Goal: Obtain resource: Obtain resource

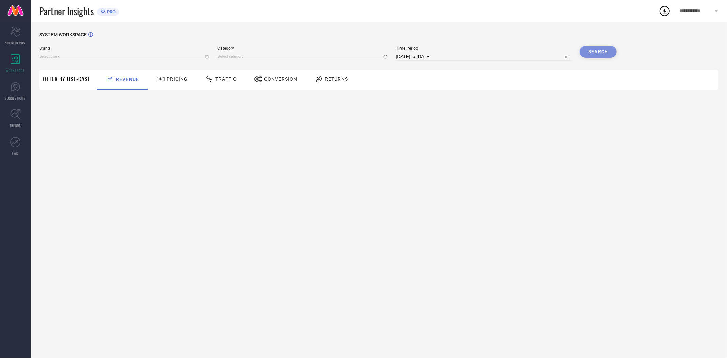
type input "EXTRA LOVE BY LIBAS"
type input "All"
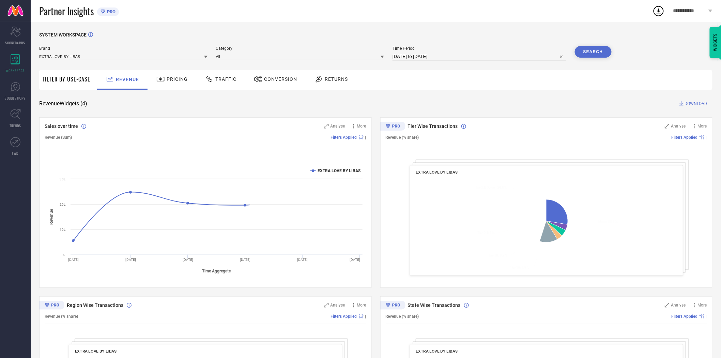
click at [276, 79] on span "Conversion" at bounding box center [280, 78] width 33 height 5
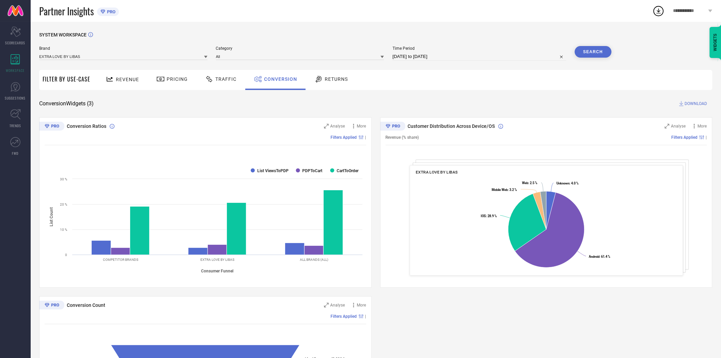
click at [431, 57] on input "[DATE] to [DATE]" at bounding box center [479, 56] width 174 height 8
select select "7"
select select "2025"
select select "8"
select select "2025"
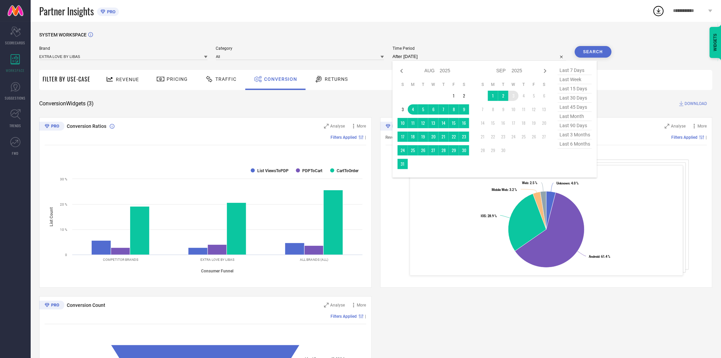
click at [517, 97] on td "3" at bounding box center [513, 96] width 10 height 10
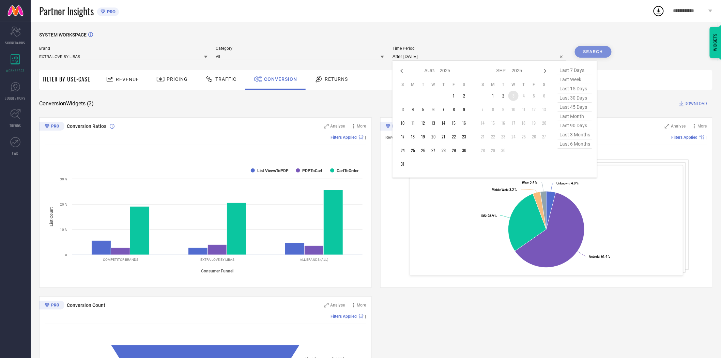
type input "[DATE] to [DATE]"
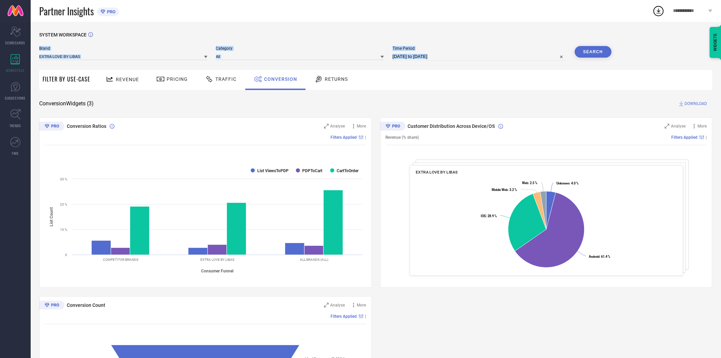
click at [596, 46] on div "SYSTEM WORKSPACE Brand EXTRA LOVE BY LIBAS Category All Time Period [DATE] to […" at bounding box center [375, 249] width 673 height 434
click at [595, 50] on button "Search" at bounding box center [593, 52] width 37 height 12
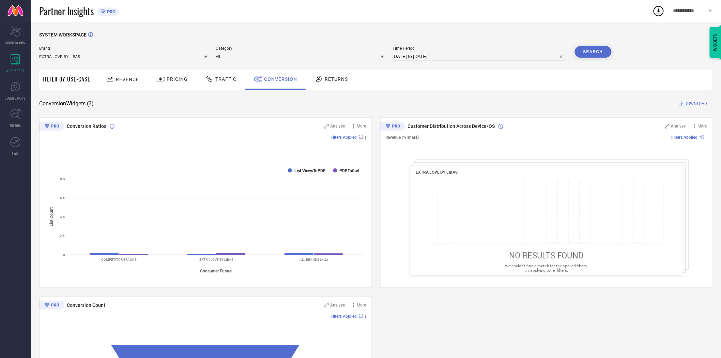
click at [508, 41] on div "SYSTEM WORKSPACE" at bounding box center [375, 39] width 673 height 14
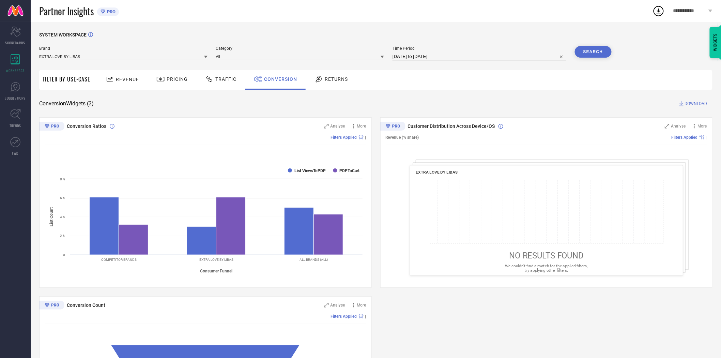
click at [597, 53] on button "Search" at bounding box center [593, 52] width 37 height 12
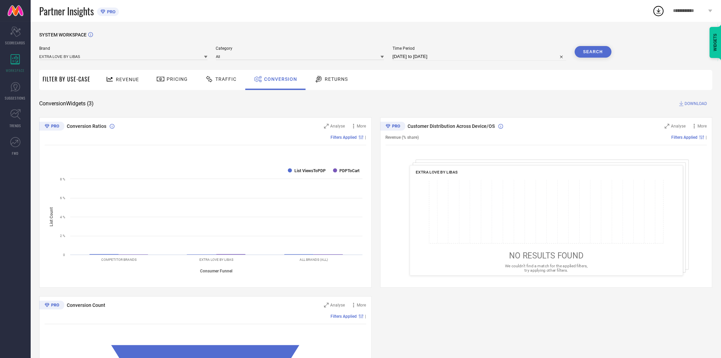
click at [698, 103] on span "DOWNLOAD" at bounding box center [696, 103] width 22 height 7
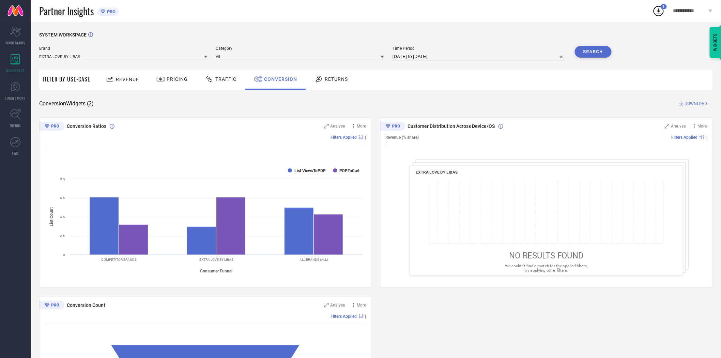
click at [484, 57] on input "[DATE] to [DATE]" at bounding box center [479, 56] width 174 height 8
select select "8"
select select "2025"
select select "9"
select select "2025"
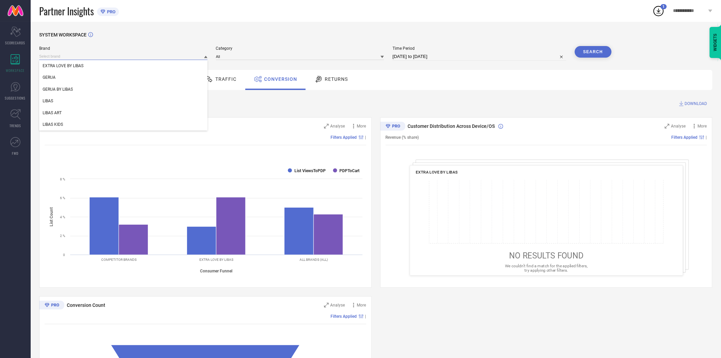
click at [176, 57] on input at bounding box center [123, 56] width 168 height 7
click at [171, 89] on div "GERUA BY LIBAS" at bounding box center [123, 89] width 168 height 12
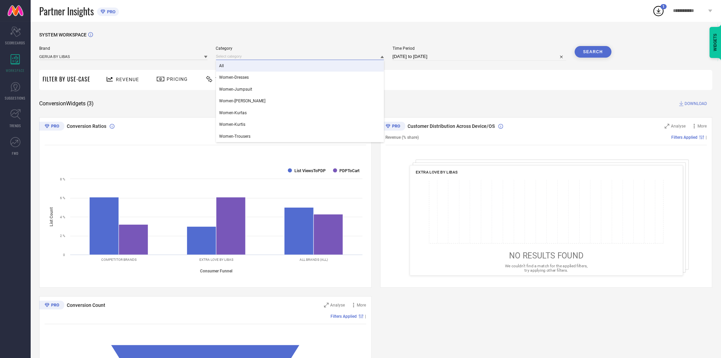
click at [292, 60] on div "All Women-Dresses Women-Jumpsuit Women-Kurta Sets Women-Kurtas Women-Kurtis Wom…" at bounding box center [300, 56] width 168 height 7
click at [291, 66] on div "All" at bounding box center [300, 66] width 168 height 12
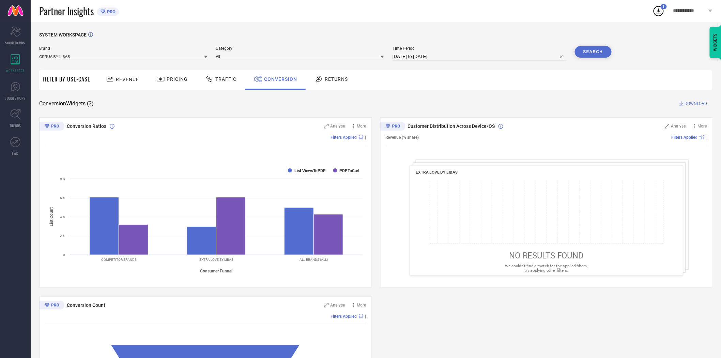
click at [595, 49] on button "Search" at bounding box center [593, 52] width 37 height 12
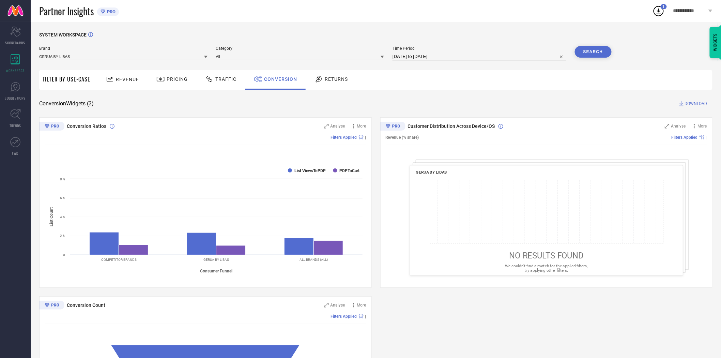
click at [695, 102] on span "DOWNLOAD" at bounding box center [696, 103] width 22 height 7
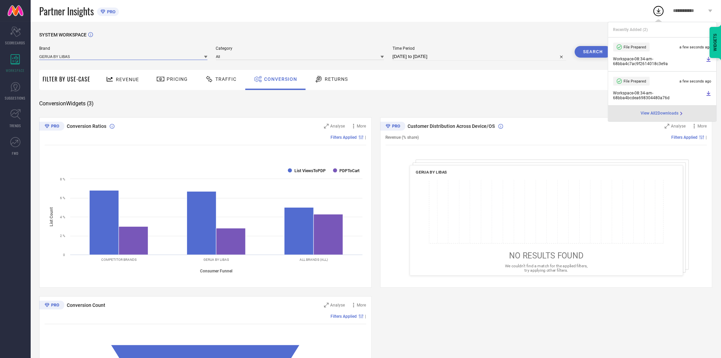
click at [168, 56] on input at bounding box center [123, 56] width 168 height 7
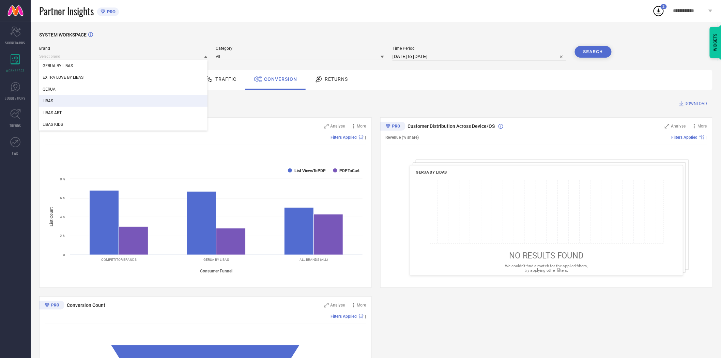
click at [161, 97] on div "LIBAS" at bounding box center [123, 101] width 168 height 12
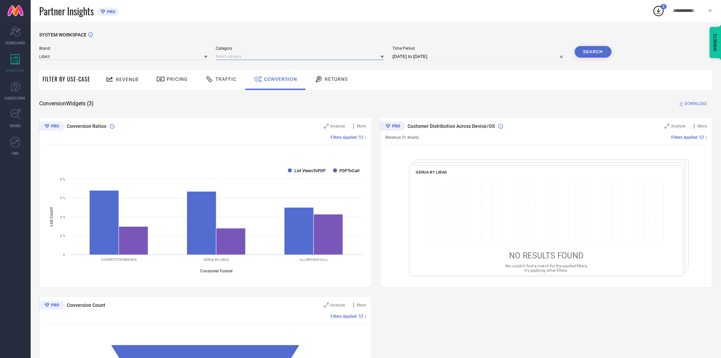
click at [233, 57] on input at bounding box center [300, 56] width 168 height 7
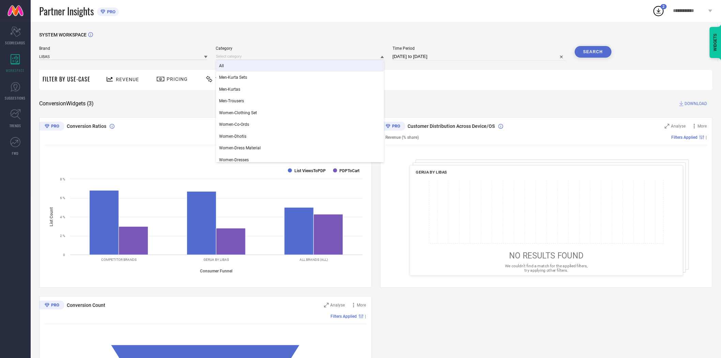
click at [233, 70] on div "All" at bounding box center [300, 66] width 168 height 12
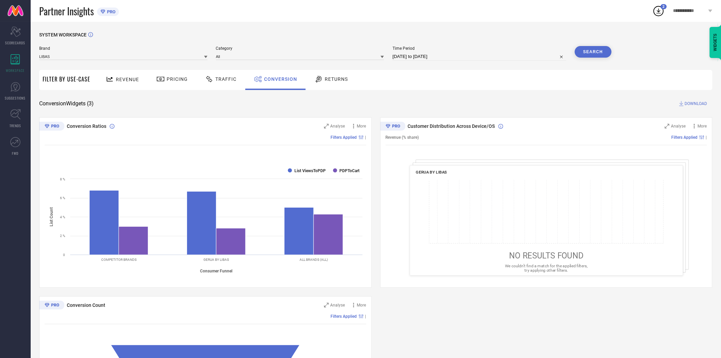
click at [591, 53] on button "Search" at bounding box center [593, 52] width 37 height 12
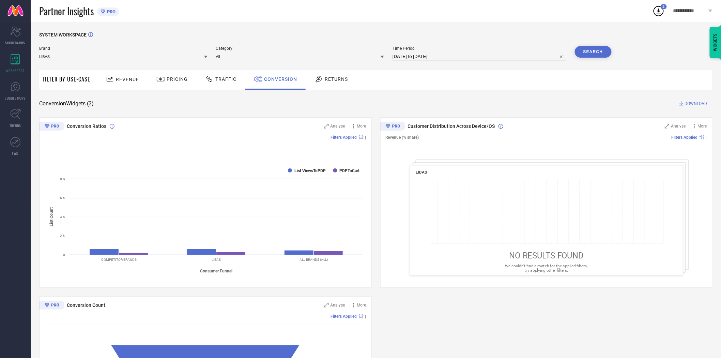
click at [692, 104] on span "DOWNLOAD" at bounding box center [696, 103] width 22 height 7
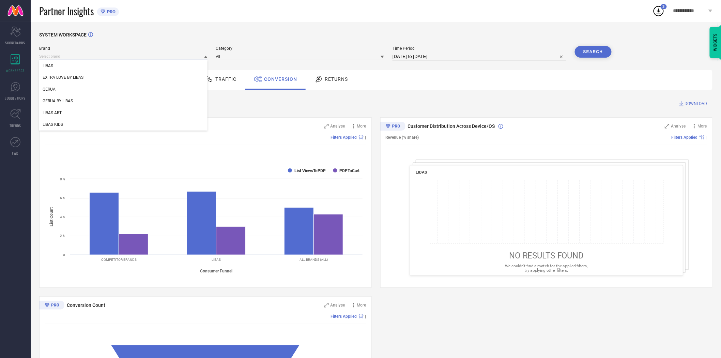
click at [165, 58] on input at bounding box center [123, 56] width 168 height 7
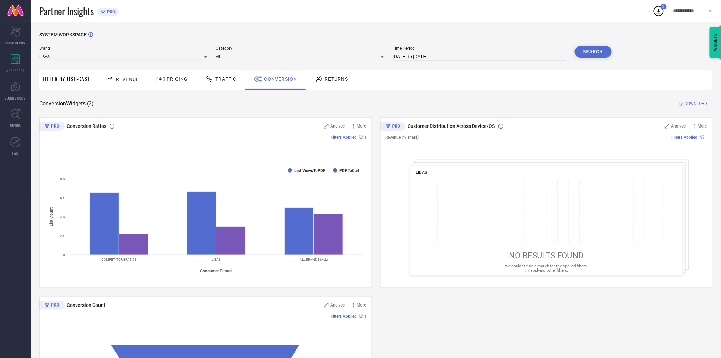
click at [158, 60] on input at bounding box center [123, 56] width 168 height 7
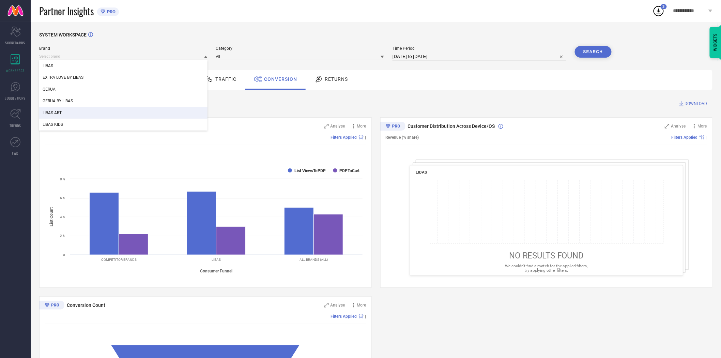
click at [137, 110] on div "LIBAS ART" at bounding box center [123, 113] width 168 height 12
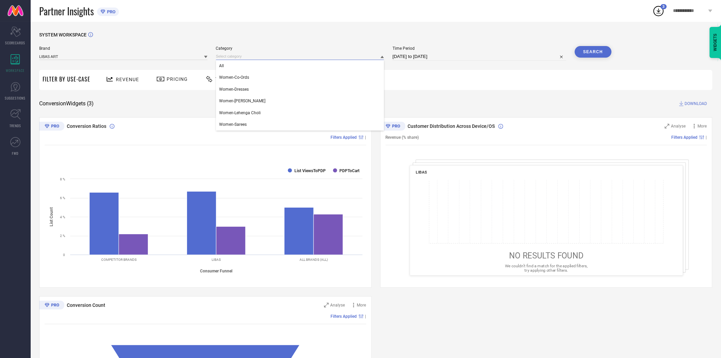
click at [289, 55] on input at bounding box center [300, 56] width 168 height 7
click at [288, 66] on div "All" at bounding box center [300, 66] width 168 height 12
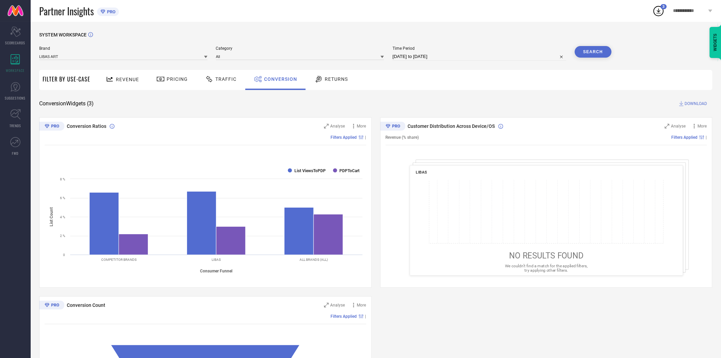
click at [595, 52] on button "Search" at bounding box center [593, 52] width 37 height 12
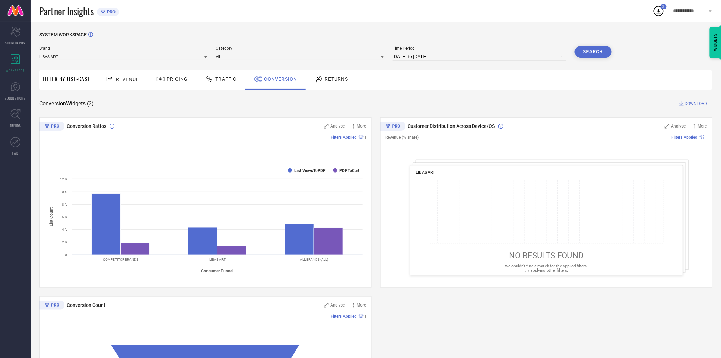
click at [694, 101] on span "DOWNLOAD" at bounding box center [696, 103] width 22 height 7
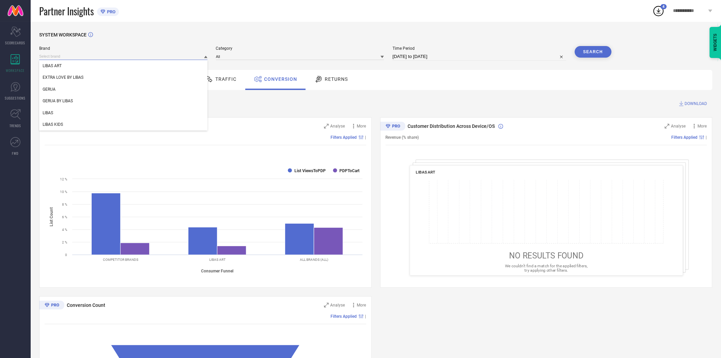
click at [60, 57] on input at bounding box center [123, 56] width 168 height 7
click at [62, 126] on span "LIBAS KIDS" at bounding box center [53, 124] width 20 height 5
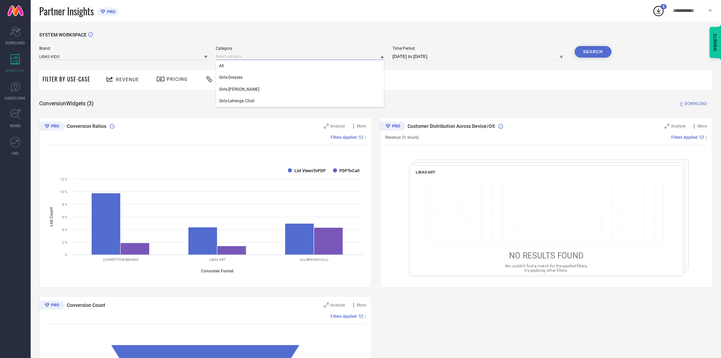
click at [247, 57] on input at bounding box center [300, 56] width 168 height 7
click at [248, 68] on div "All" at bounding box center [300, 66] width 168 height 12
click at [591, 52] on button "Search" at bounding box center [593, 52] width 37 height 12
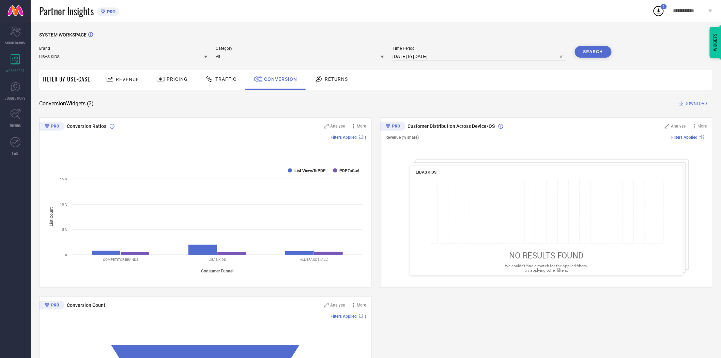
click at [696, 102] on span "DOWNLOAD" at bounding box center [696, 103] width 22 height 7
